Goal: Task Accomplishment & Management: Use online tool/utility

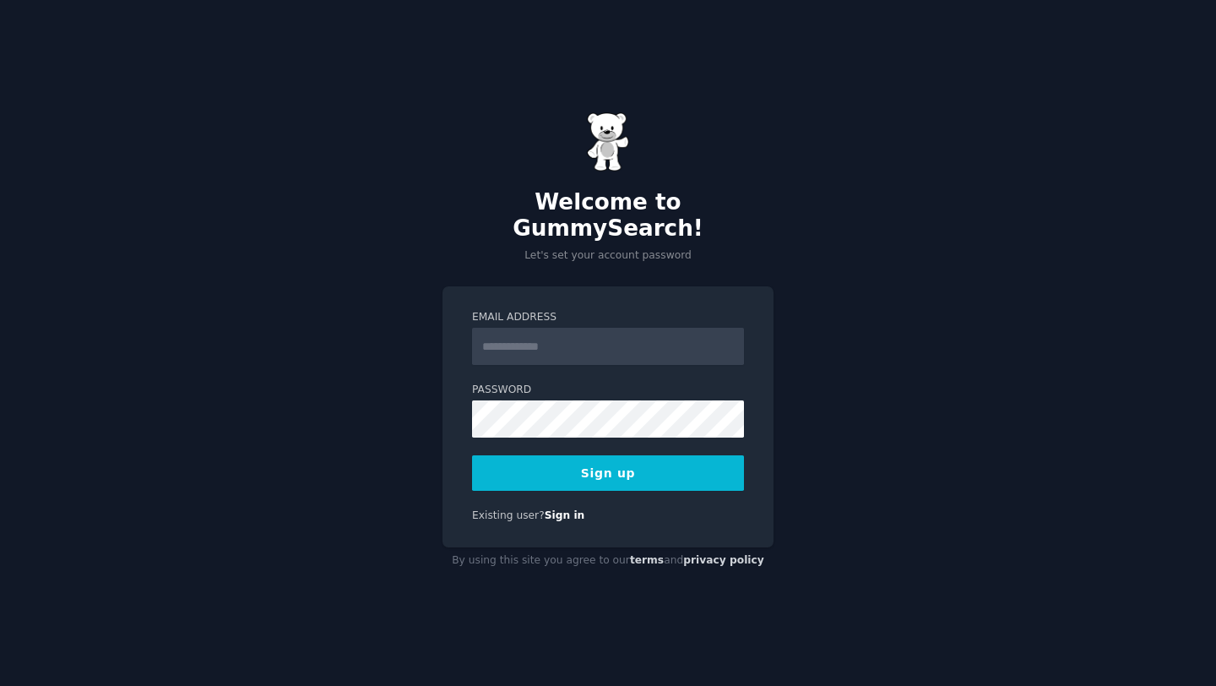
click at [499, 340] on input "Email Address" at bounding box center [608, 346] width 272 height 37
type input "**********"
click at [536, 471] on button "Sign up" at bounding box center [608, 472] width 272 height 35
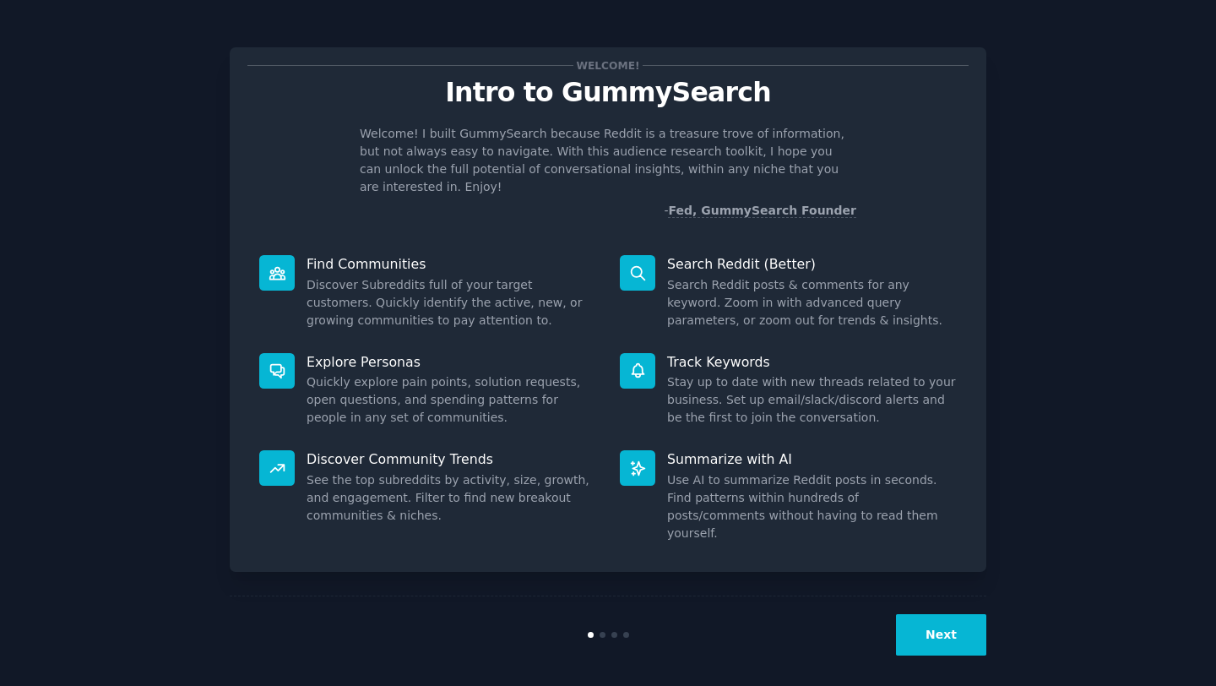
click at [946, 617] on button "Next" at bounding box center [941, 634] width 90 height 41
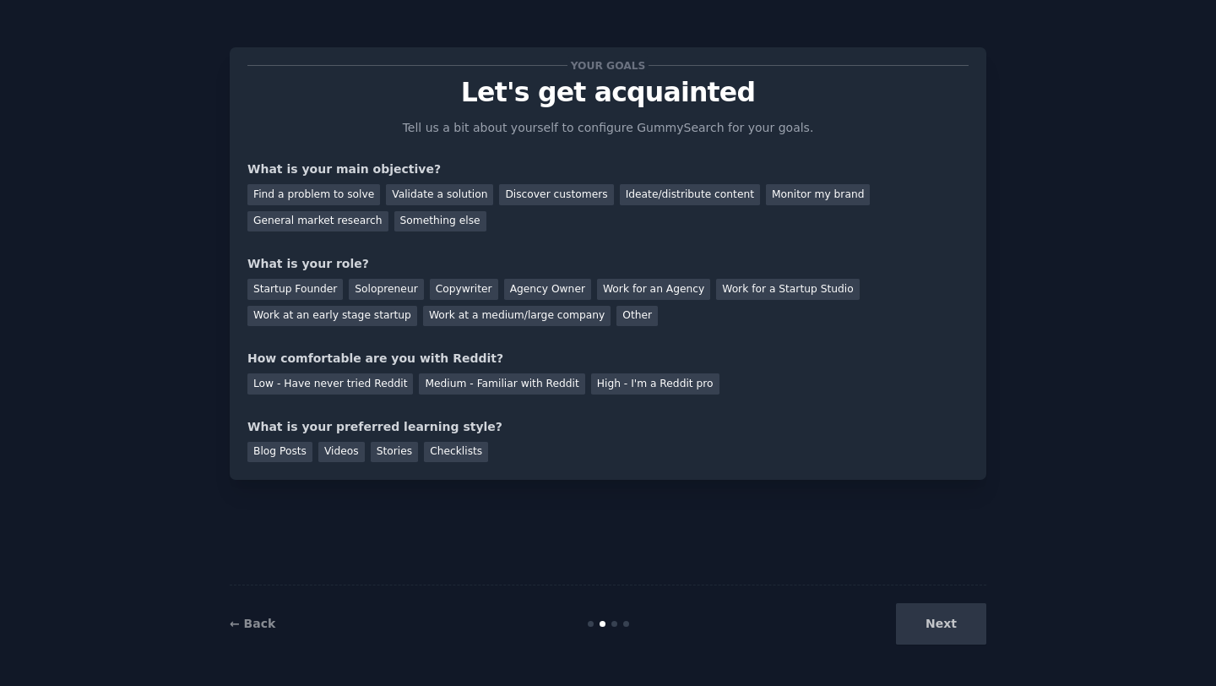
click at [936, 617] on div "Next" at bounding box center [860, 623] width 253 height 41
click at [935, 626] on div "Next" at bounding box center [860, 623] width 253 height 41
click at [936, 630] on div "Next" at bounding box center [860, 623] width 253 height 41
click at [620, 198] on div "Ideate/distribute content" at bounding box center [690, 194] width 140 height 21
click at [309, 286] on div "Startup Founder" at bounding box center [294, 289] width 95 height 21
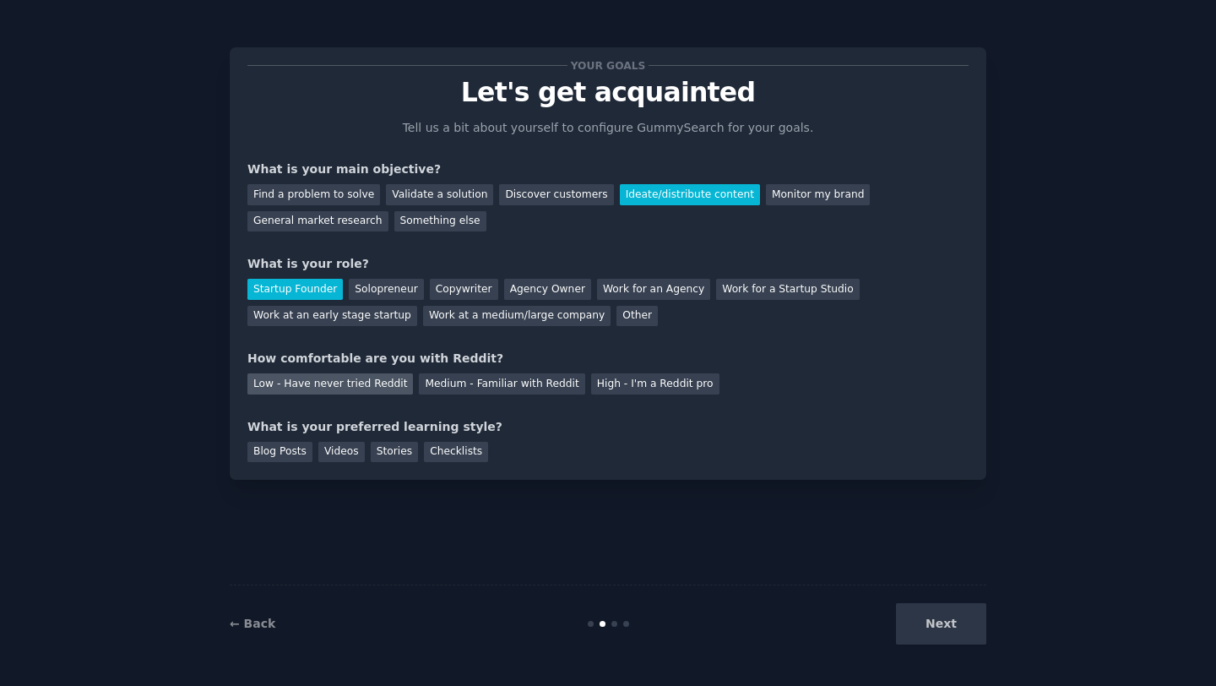
click at [383, 383] on div "Low - Have never tried Reddit" at bounding box center [330, 383] width 166 height 21
click at [277, 457] on div "Blog Posts" at bounding box center [279, 452] width 65 height 21
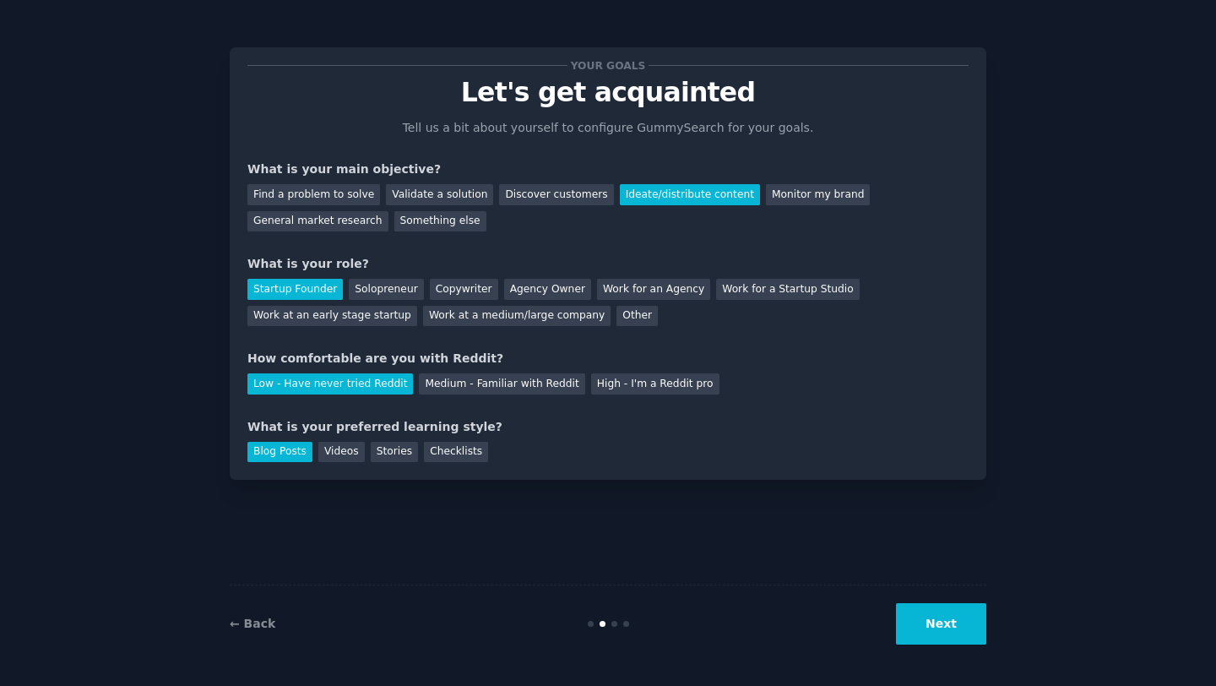
click at [960, 639] on button "Next" at bounding box center [941, 623] width 90 height 41
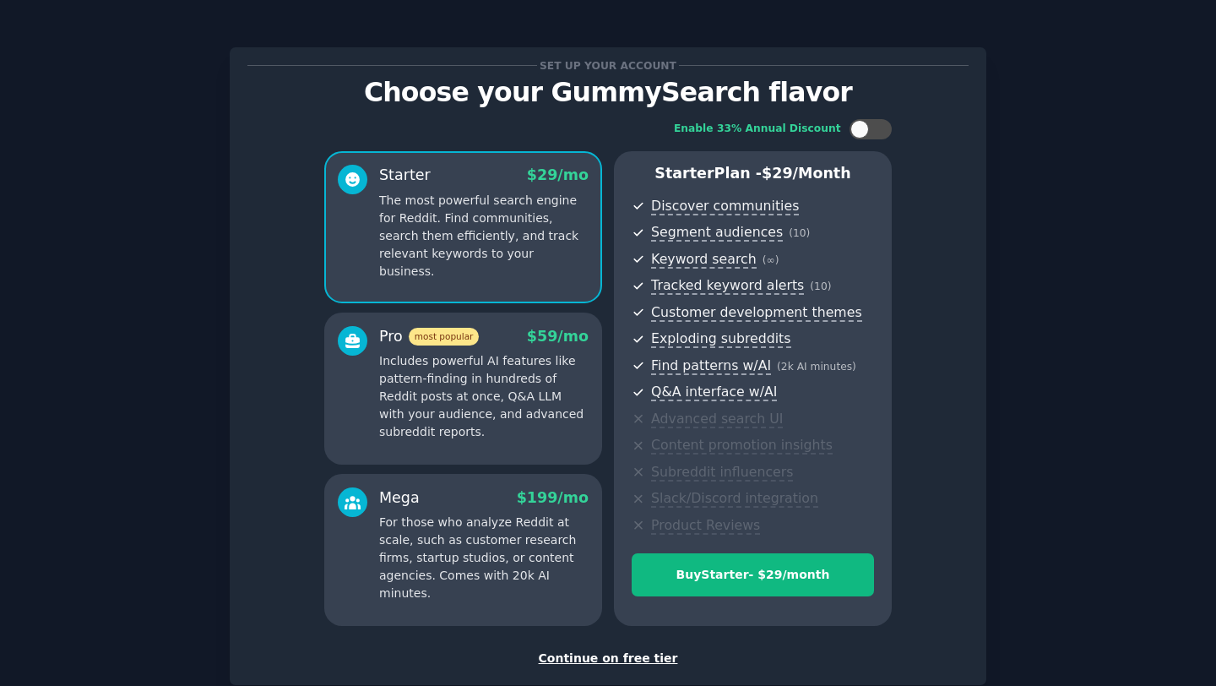
scroll to position [101, 0]
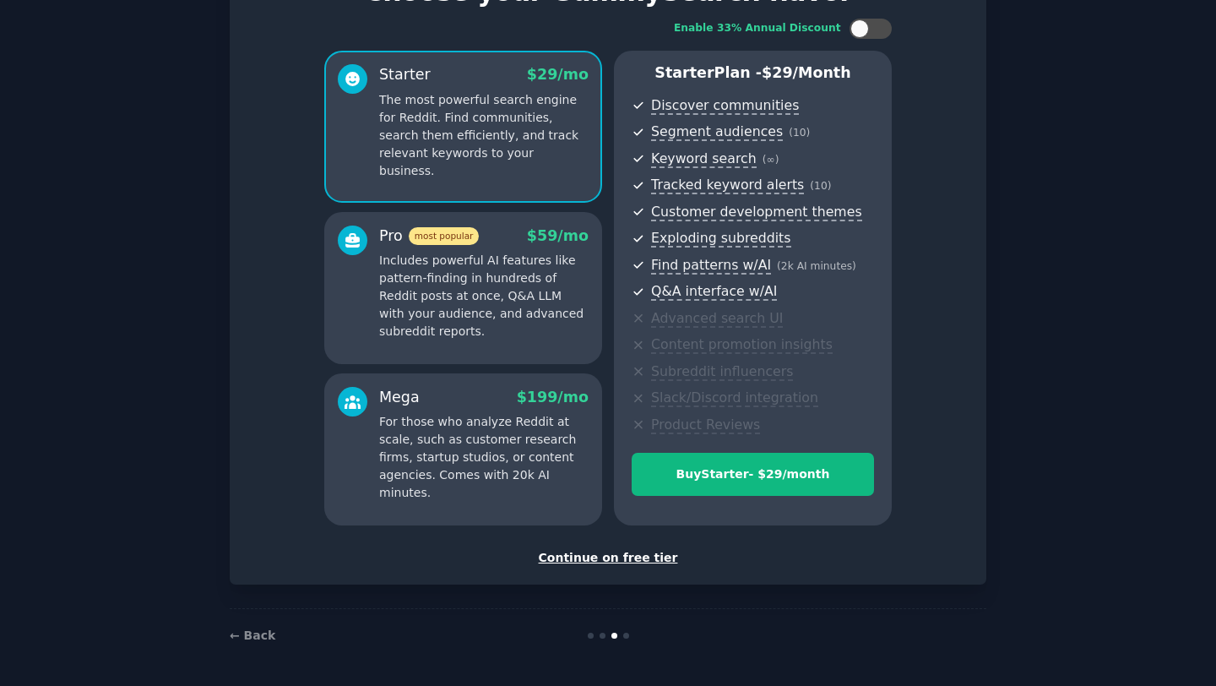
click at [609, 559] on div "Continue on free tier" at bounding box center [607, 558] width 721 height 18
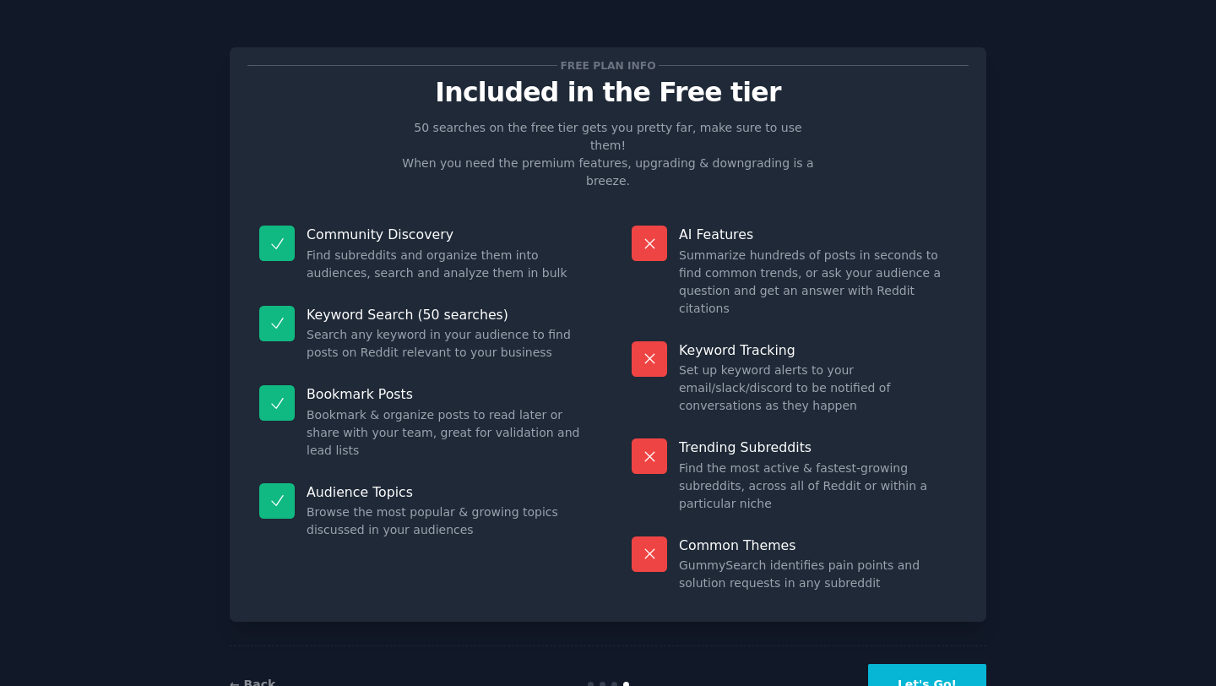
click at [943, 664] on button "Let's Go!" at bounding box center [927, 684] width 118 height 41
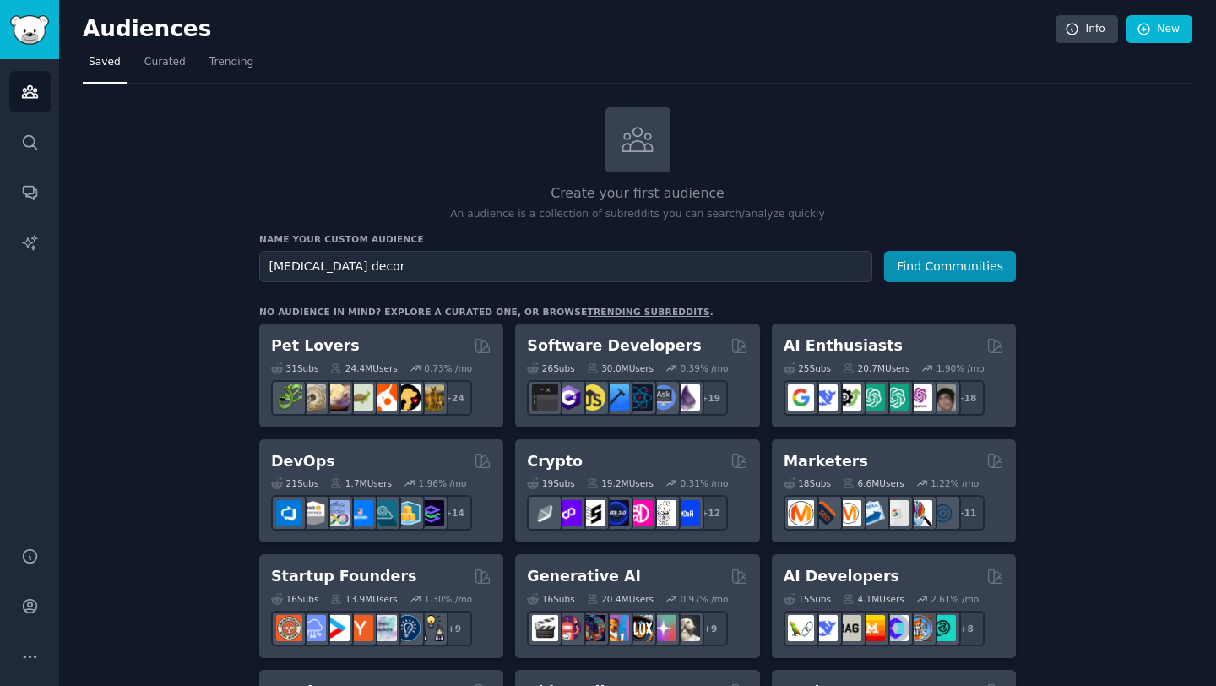
type input "dopamine decor"
click at [884, 251] on button "Find Communities" at bounding box center [950, 266] width 132 height 31
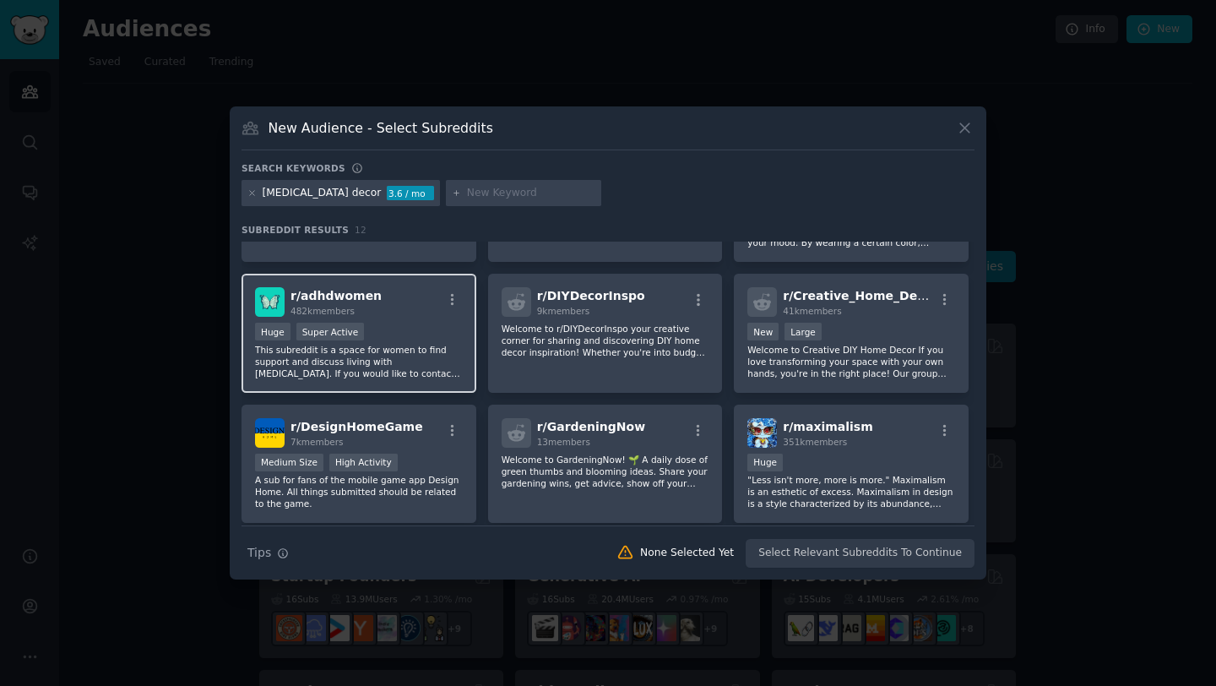
scroll to position [243, 0]
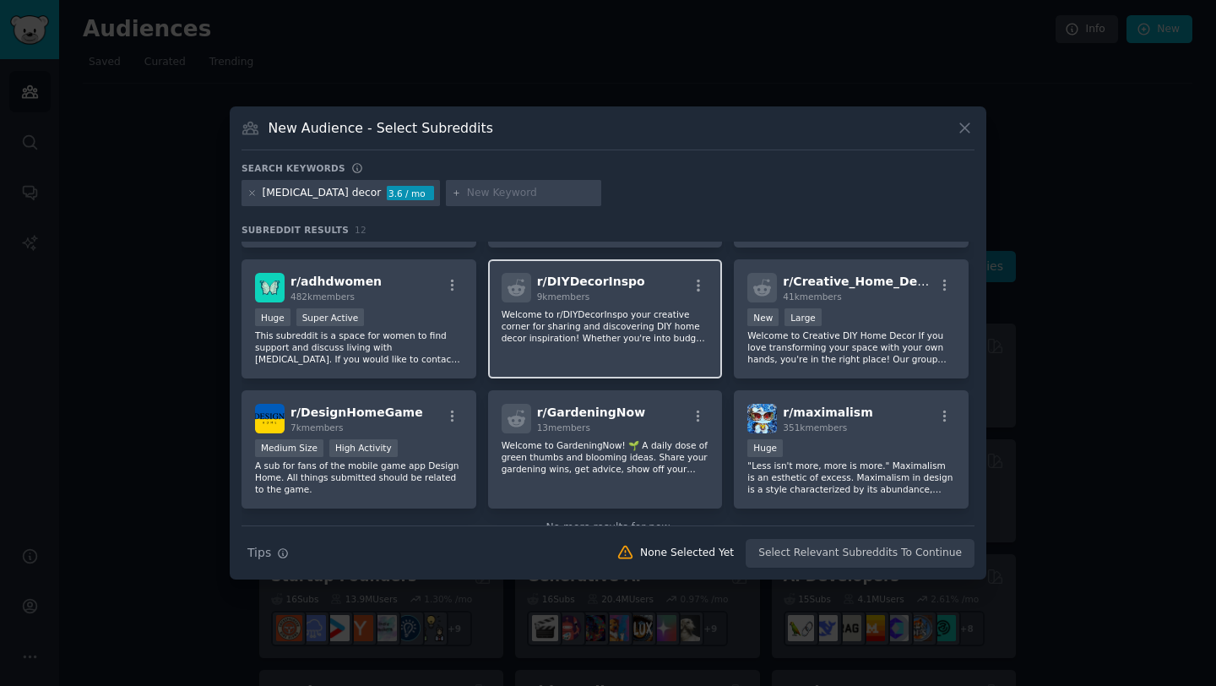
click at [581, 321] on p "Welcome to r/DIYDecorInspo your creative corner for sharing and discovering DIY…" at bounding box center [606, 325] width 208 height 35
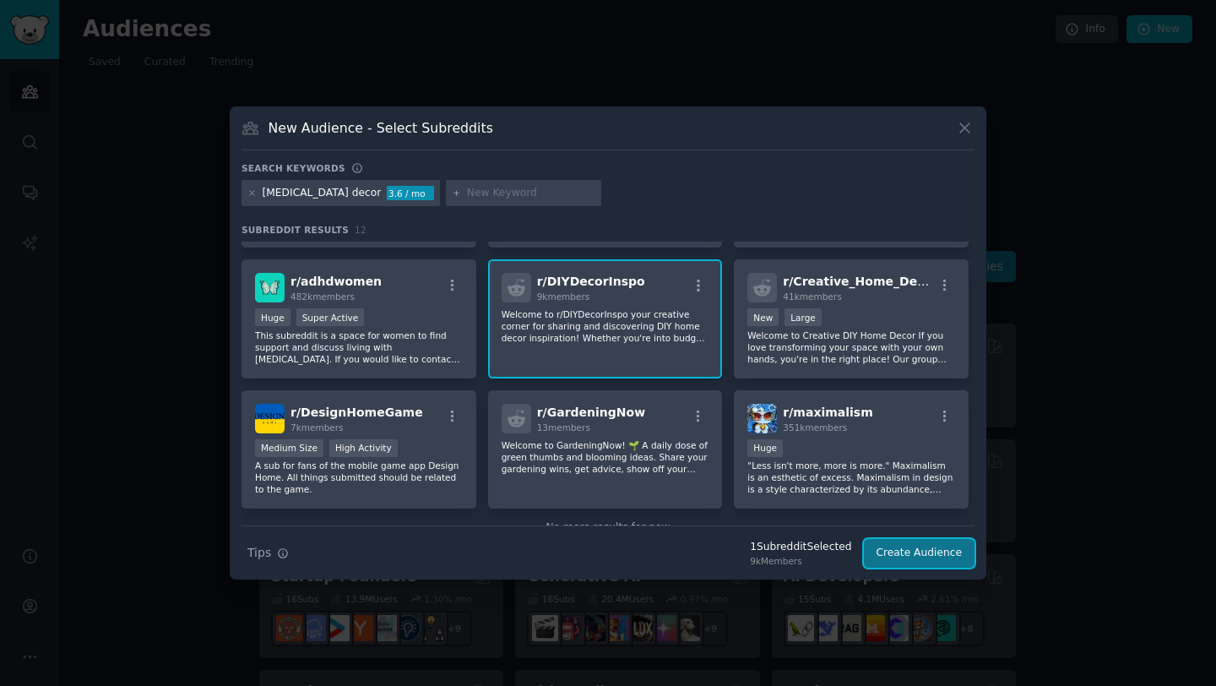
click at [911, 559] on button "Create Audience" at bounding box center [920, 553] width 112 height 29
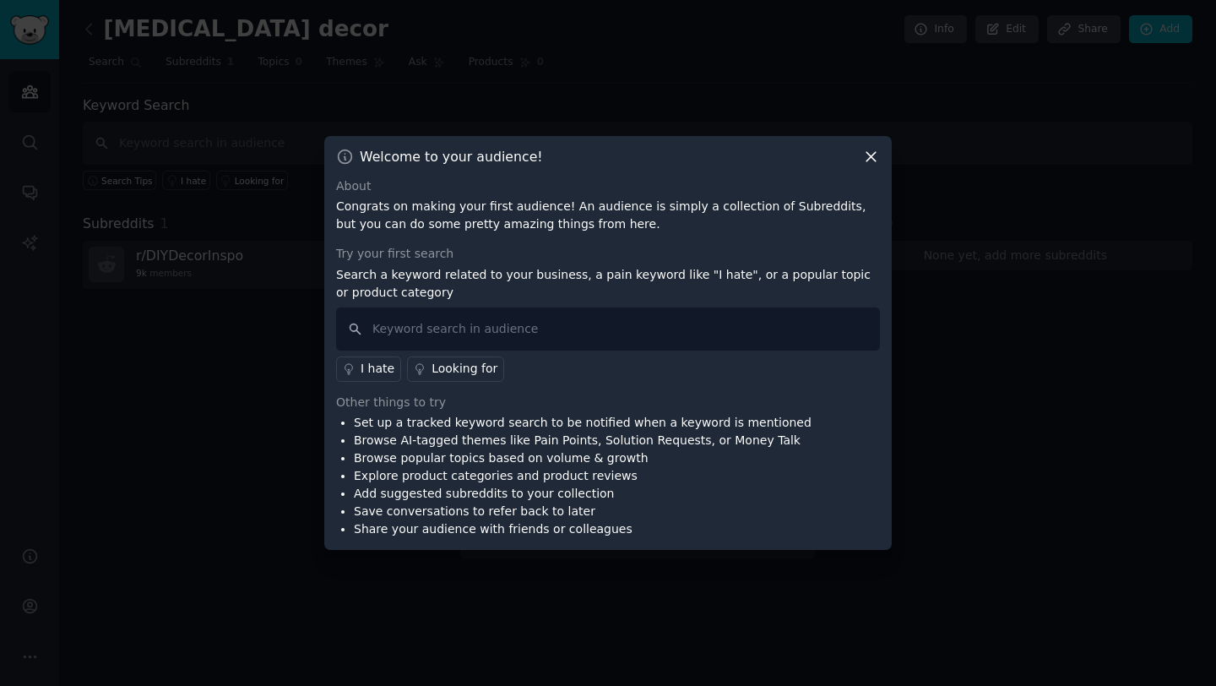
click at [864, 157] on icon at bounding box center [871, 157] width 18 height 18
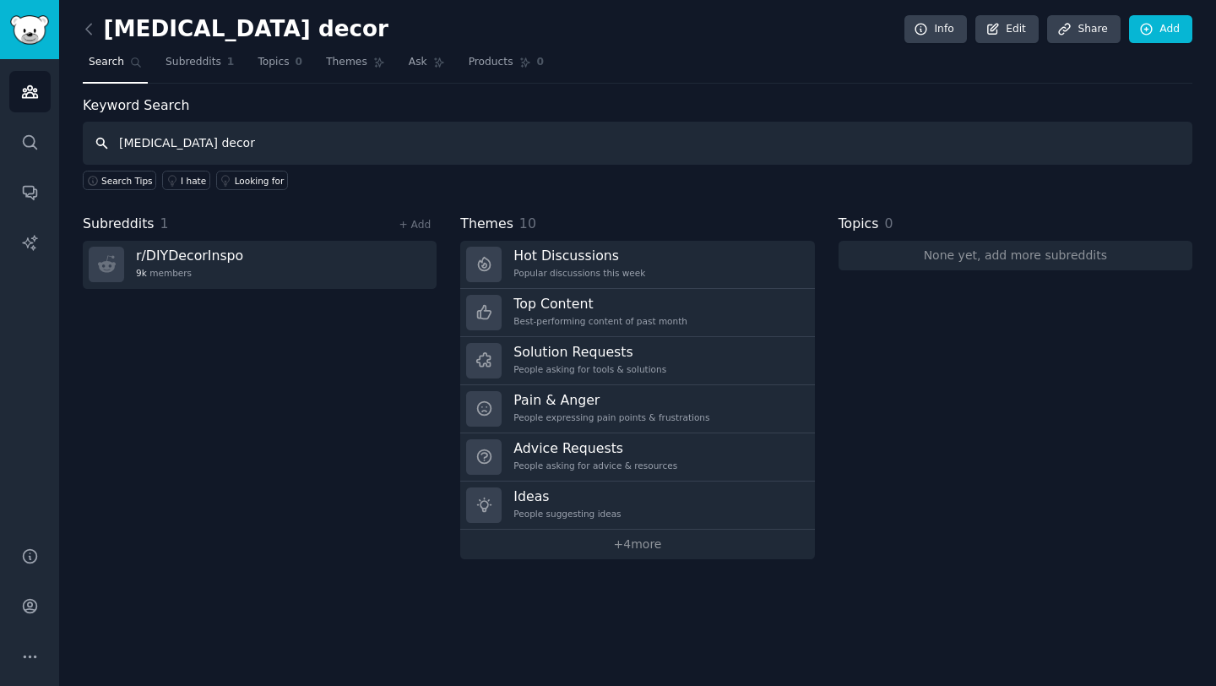
type input "dopamine decor"
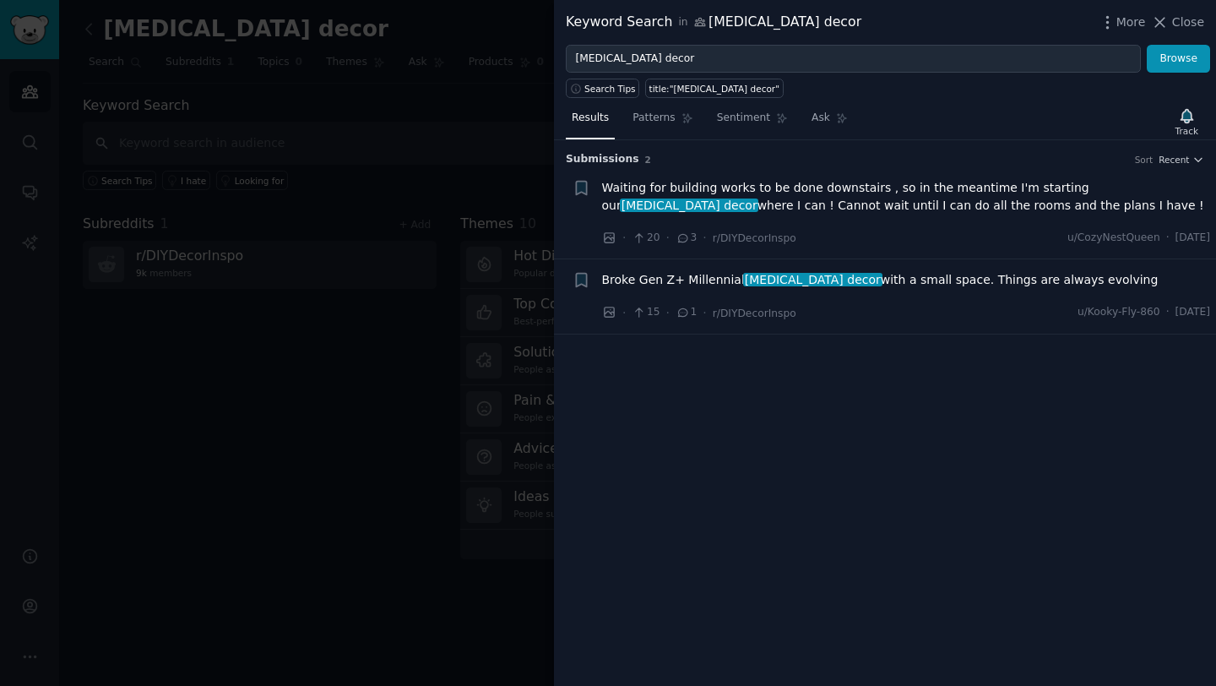
click at [764, 293] on div "Broke Gen Z+ Millennial dopamine decor with a small space. Things are always ev…" at bounding box center [906, 283] width 609 height 24
click at [774, 281] on span "dopamine decor" at bounding box center [812, 280] width 139 height 14
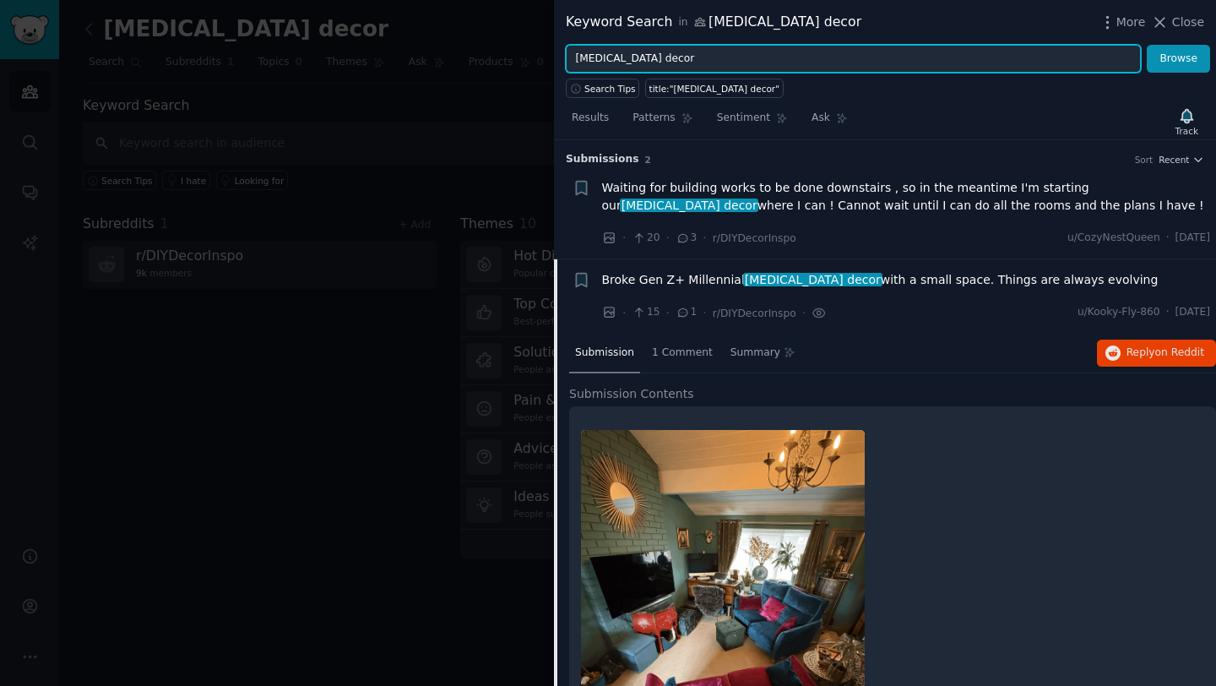
drag, startPoint x: 625, startPoint y: 61, endPoint x: 519, endPoint y: 61, distance: 105.6
click at [519, 61] on div "Keyword Search in dopamine decor More Close dopamine decor Browse Search Tips t…" at bounding box center [608, 343] width 1216 height 686
type input "home decor"
click at [1147, 45] on button "Browse" at bounding box center [1178, 59] width 63 height 29
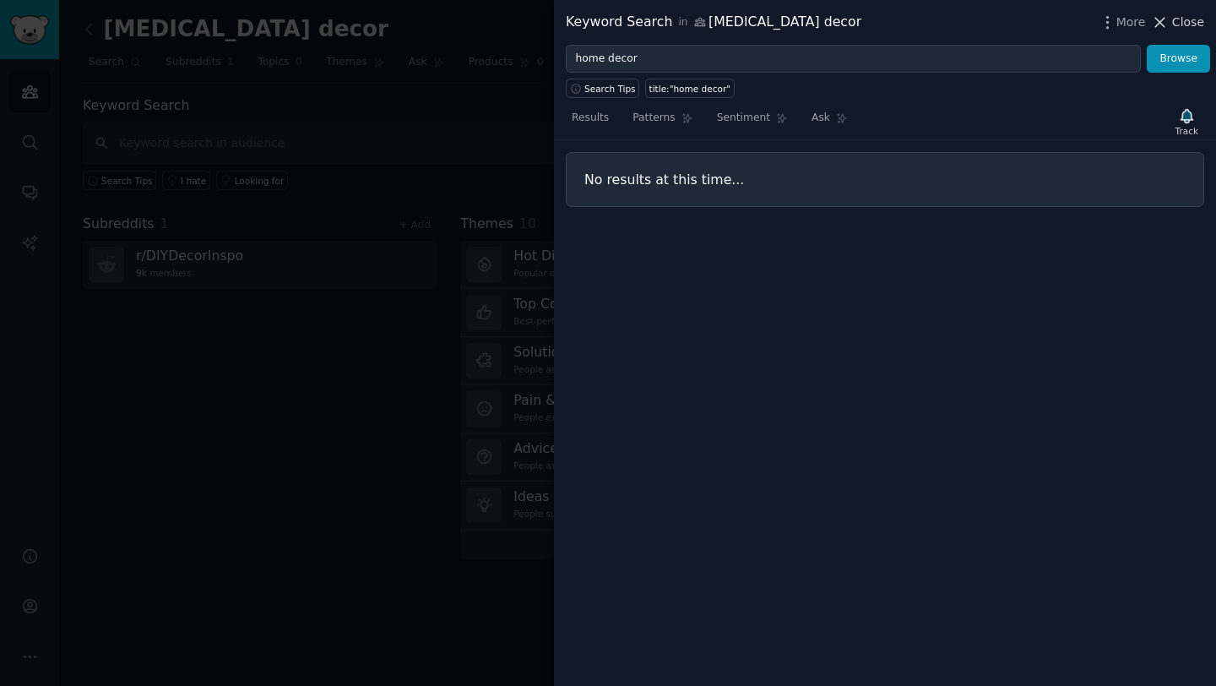
click at [1161, 24] on icon at bounding box center [1160, 23] width 18 height 18
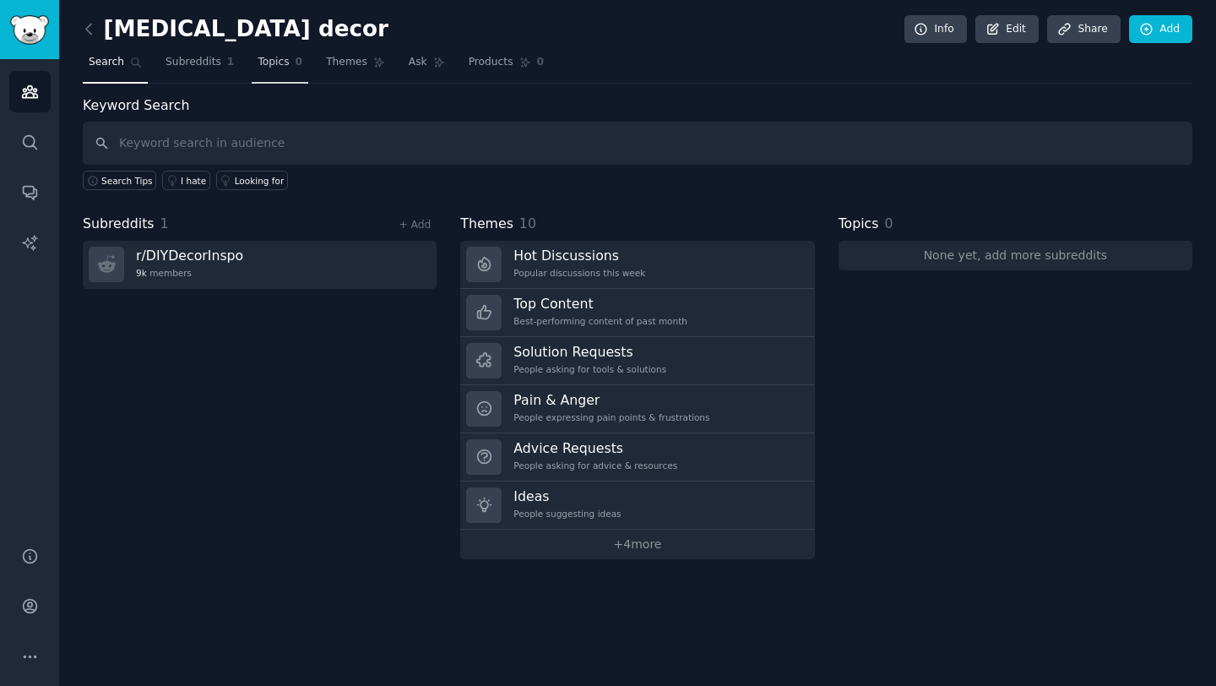
click at [268, 71] on link "Topics 0" at bounding box center [280, 66] width 57 height 35
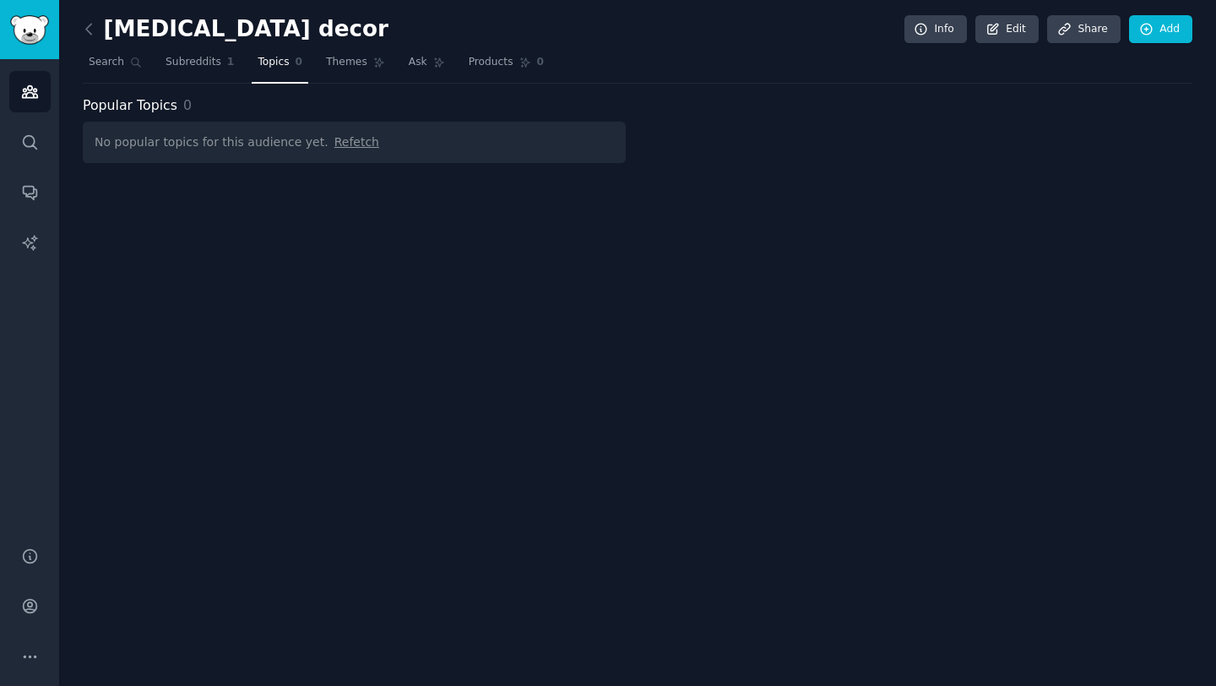
click at [188, 148] on div "No popular topics for this audience yet. Refetch" at bounding box center [354, 142] width 543 height 41
click at [15, 95] on link "Audiences" at bounding box center [29, 91] width 41 height 41
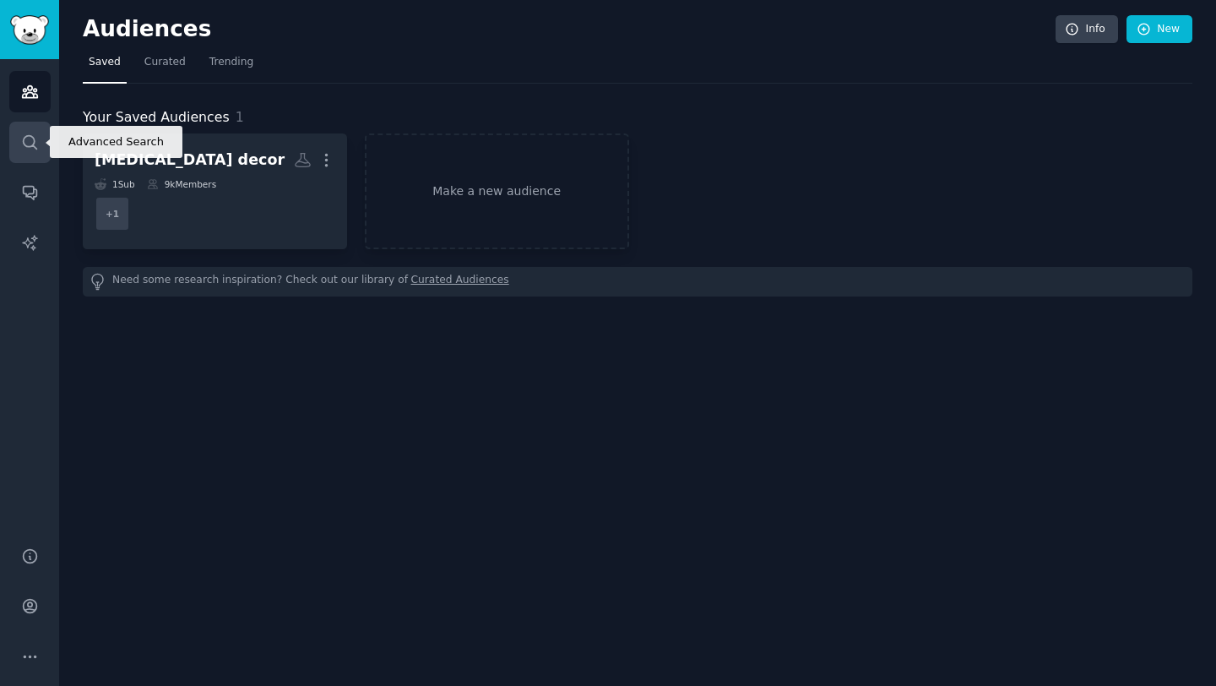
click at [30, 135] on icon "Sidebar" at bounding box center [30, 142] width 14 height 14
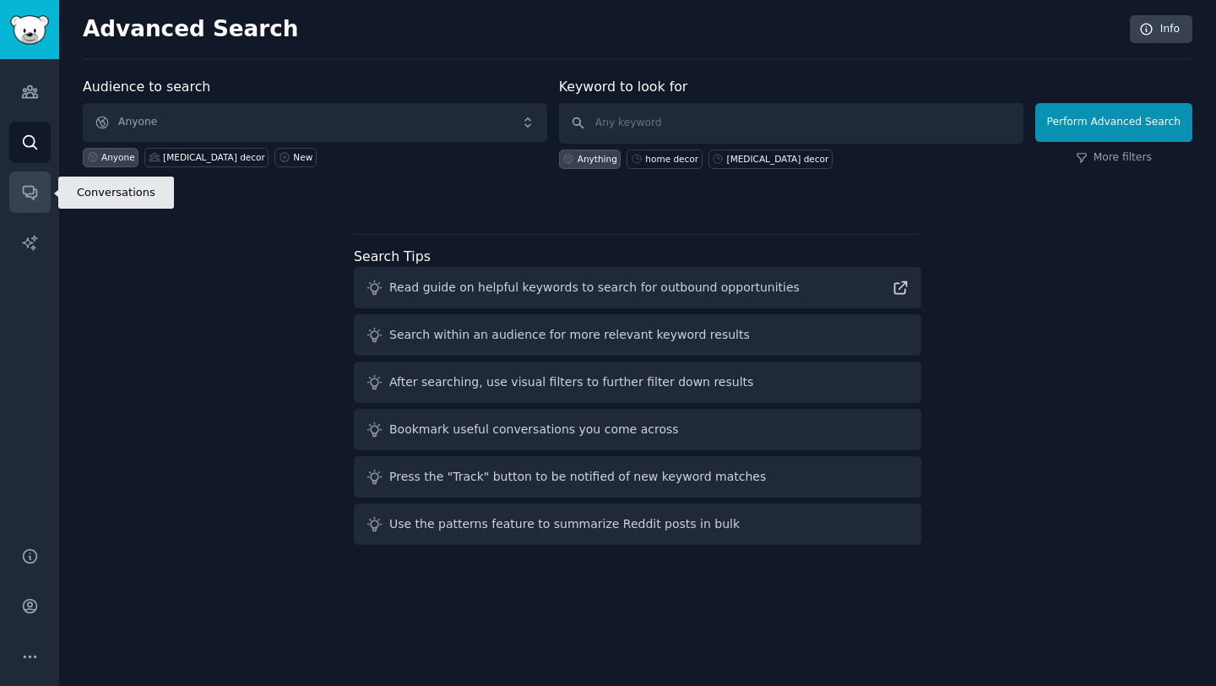
click at [24, 193] on icon "Sidebar" at bounding box center [30, 194] width 14 height 14
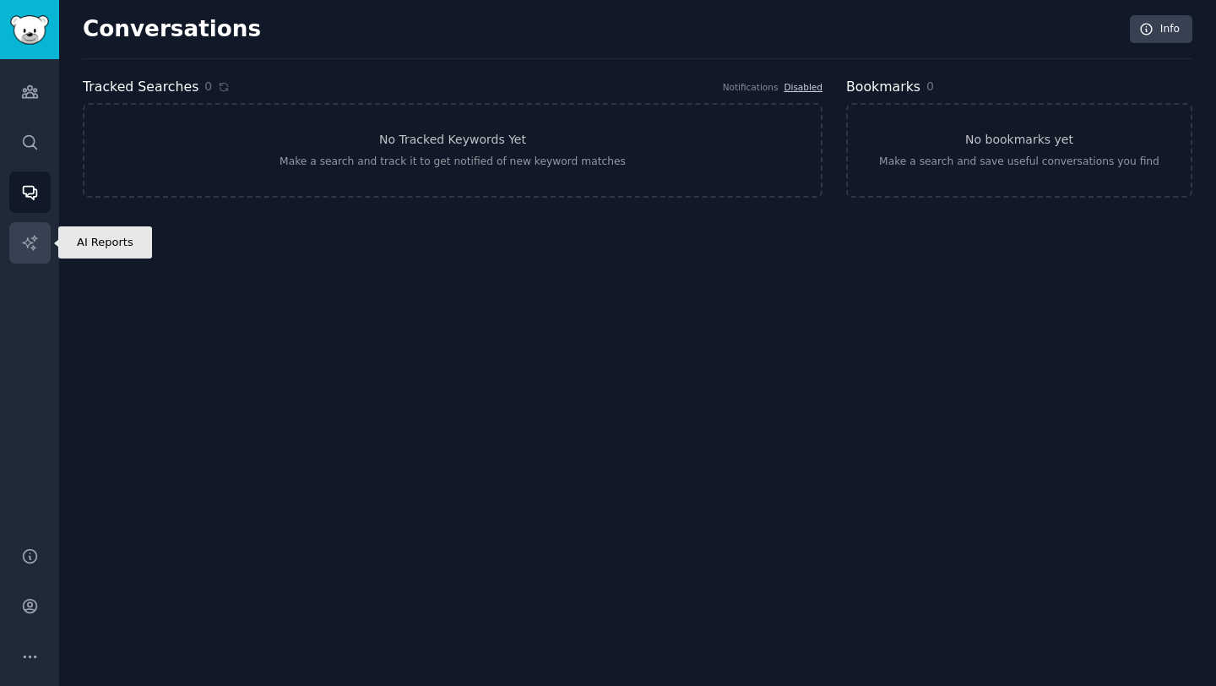
click at [23, 230] on link "AI Reports" at bounding box center [29, 242] width 41 height 41
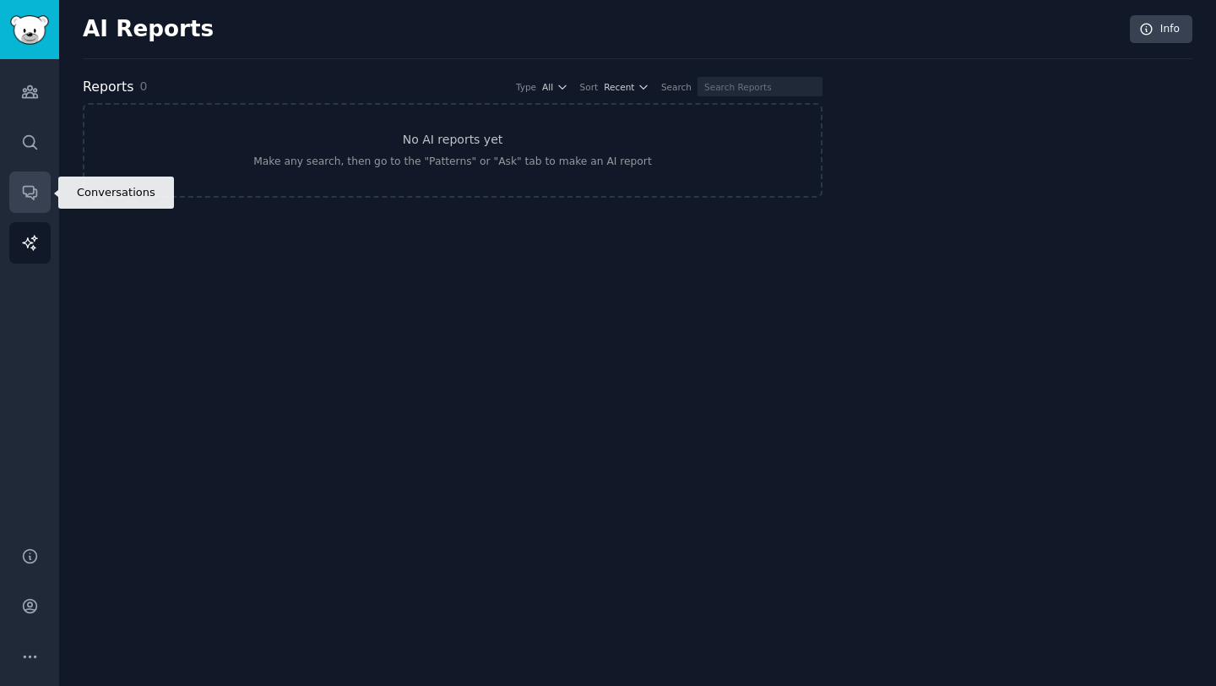
click at [27, 202] on link "Conversations" at bounding box center [29, 191] width 41 height 41
